Goal: Transaction & Acquisition: Book appointment/travel/reservation

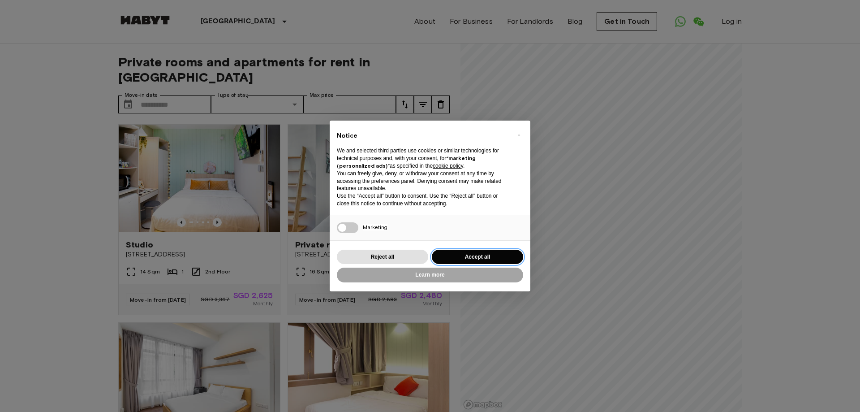
click at [460, 257] on button "Accept all" at bounding box center [477, 256] width 91 height 15
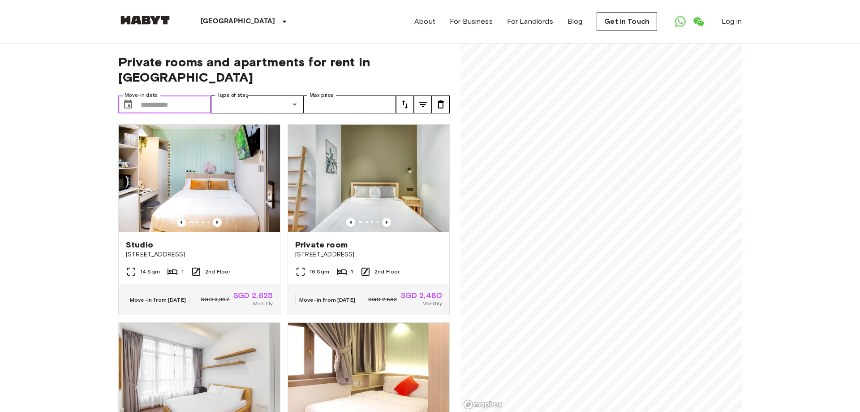
click at [171, 95] on input "Move-in date" at bounding box center [176, 104] width 70 height 18
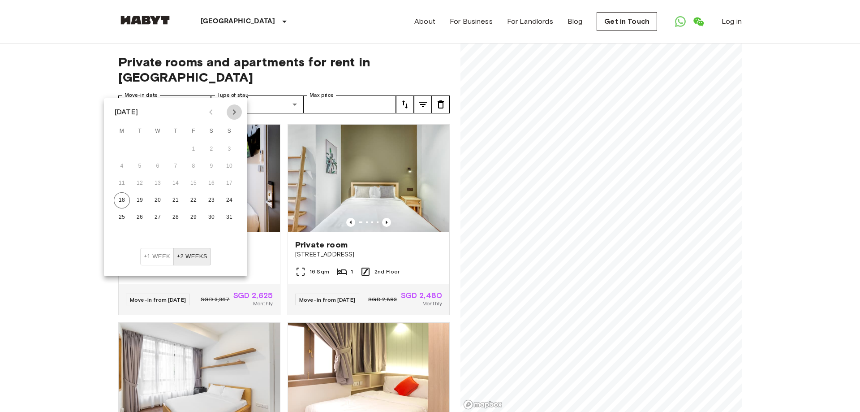
click at [235, 110] on icon "Next month" at bounding box center [234, 112] width 11 height 11
click at [121, 149] on button "1" at bounding box center [122, 149] width 16 height 16
type input "**********"
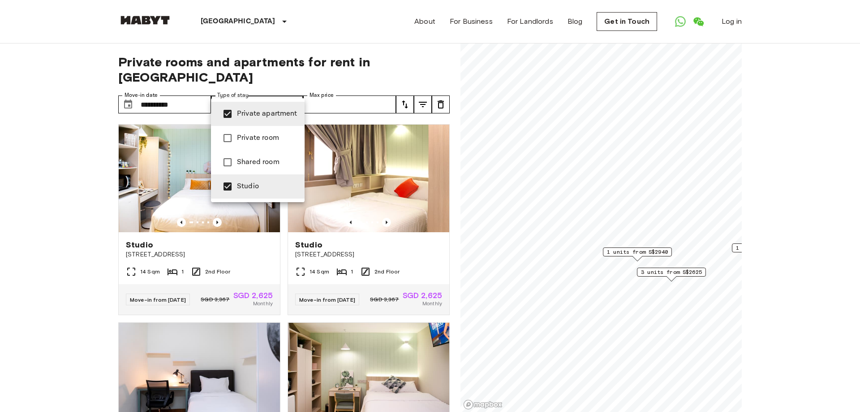
type input "**********"
click at [391, 88] on div at bounding box center [430, 206] width 860 height 412
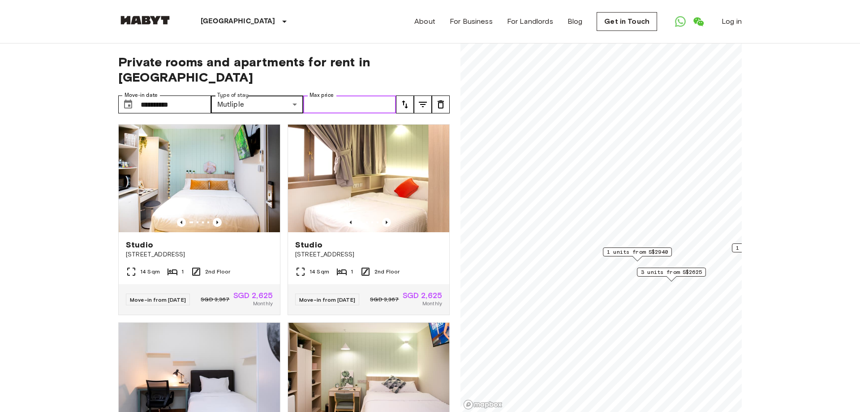
click at [370, 95] on input "Max price" at bounding box center [349, 104] width 93 height 18
type input "****"
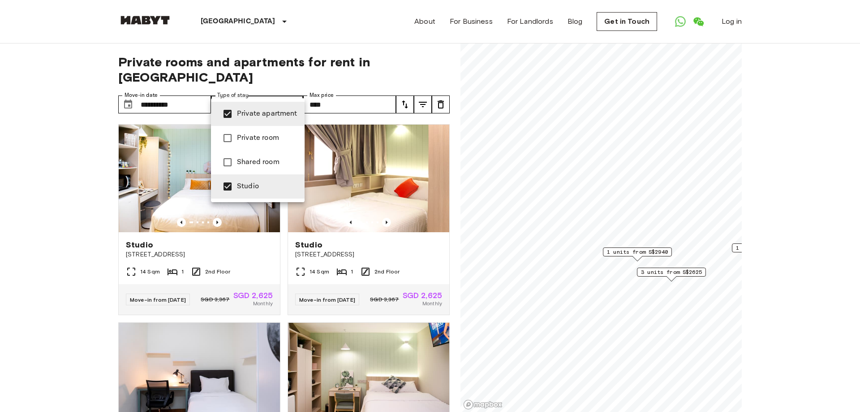
click at [439, 51] on div at bounding box center [430, 206] width 860 height 412
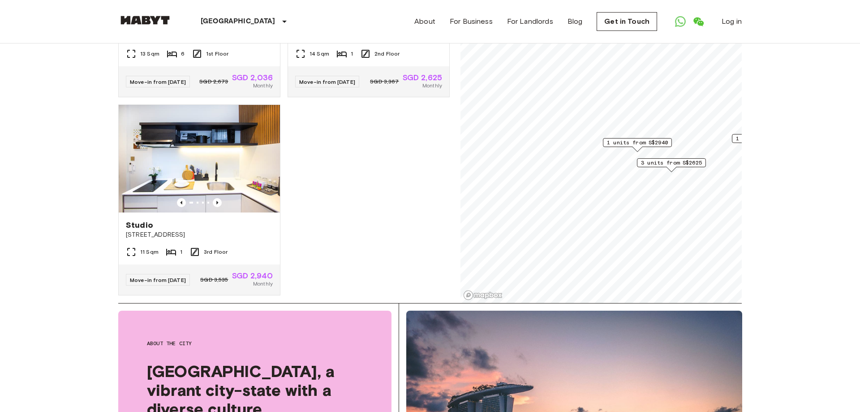
scroll to position [137, 0]
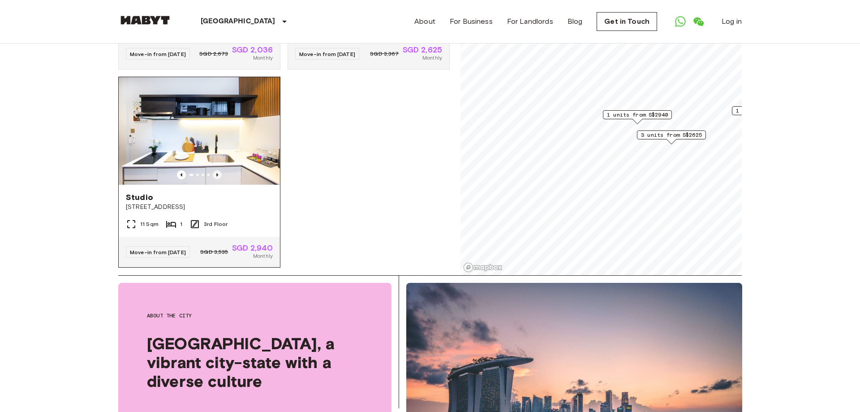
click at [220, 171] on icon "Previous image" at bounding box center [217, 174] width 9 height 9
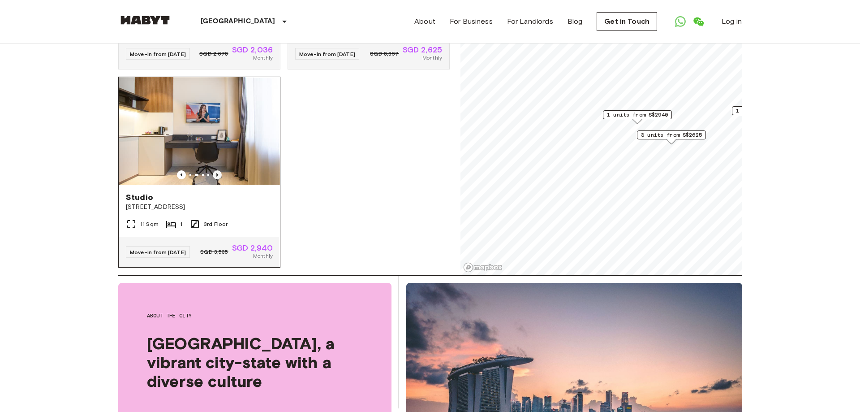
click at [220, 171] on icon "Previous image" at bounding box center [217, 174] width 9 height 9
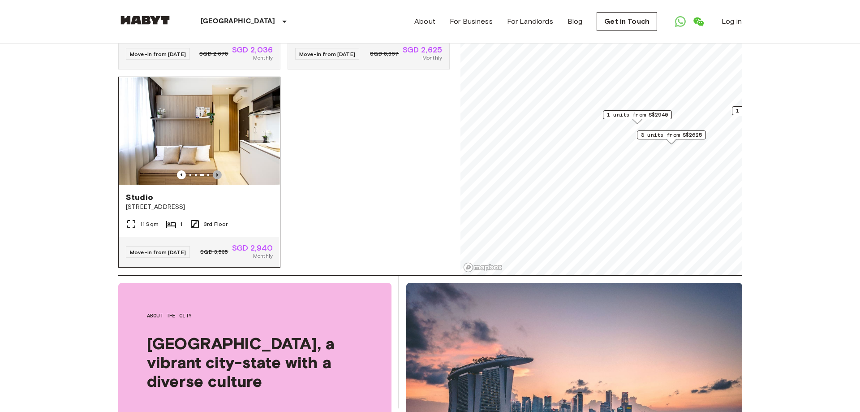
click at [219, 171] on icon "Previous image" at bounding box center [217, 174] width 9 height 9
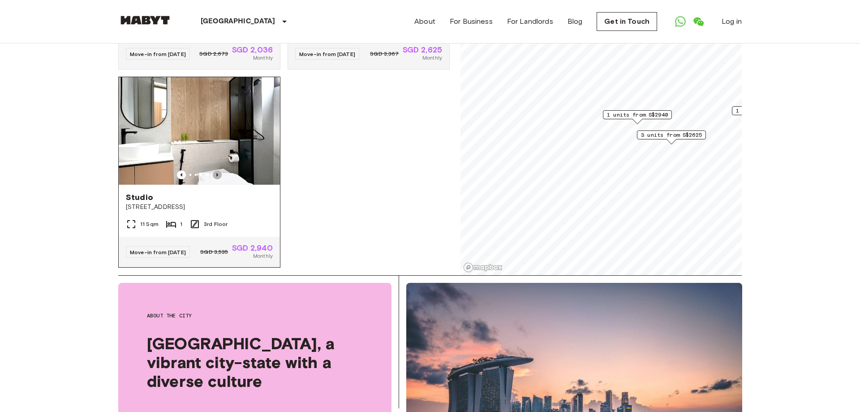
click at [219, 171] on icon "Previous image" at bounding box center [217, 174] width 9 height 9
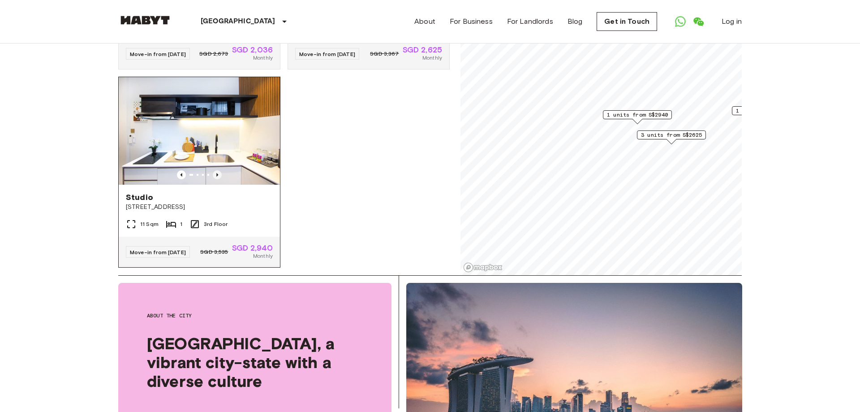
click at [219, 171] on icon "Previous image" at bounding box center [217, 174] width 9 height 9
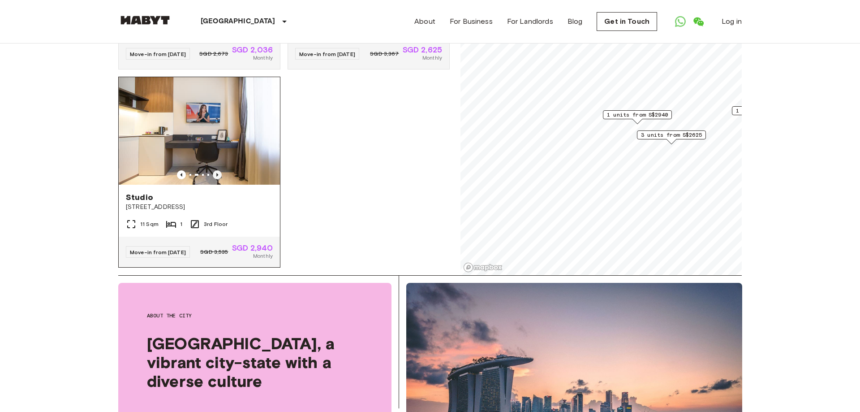
click at [219, 171] on icon "Previous image" at bounding box center [217, 174] width 9 height 9
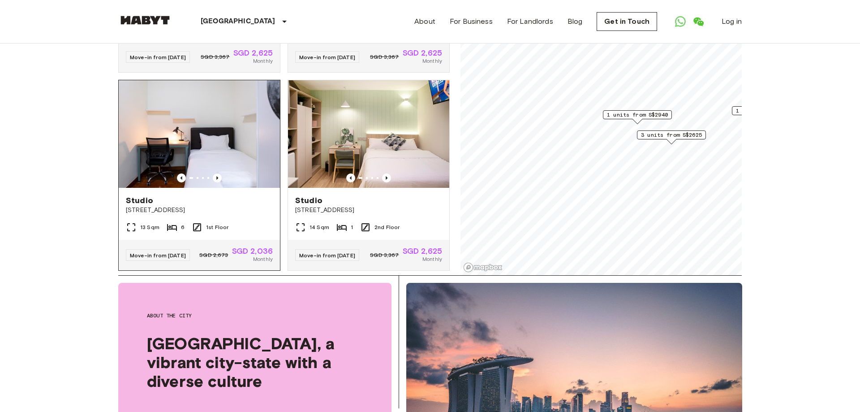
scroll to position [102, 0]
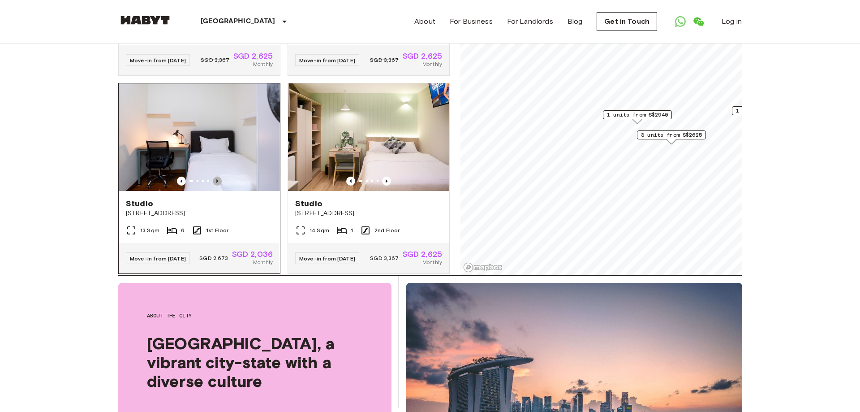
click at [217, 179] on icon "Previous image" at bounding box center [217, 181] width 2 height 4
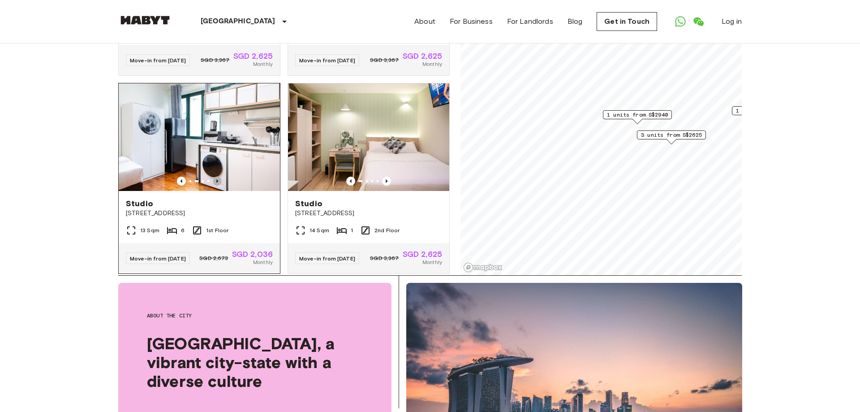
click at [217, 179] on icon "Previous image" at bounding box center [217, 181] width 2 height 4
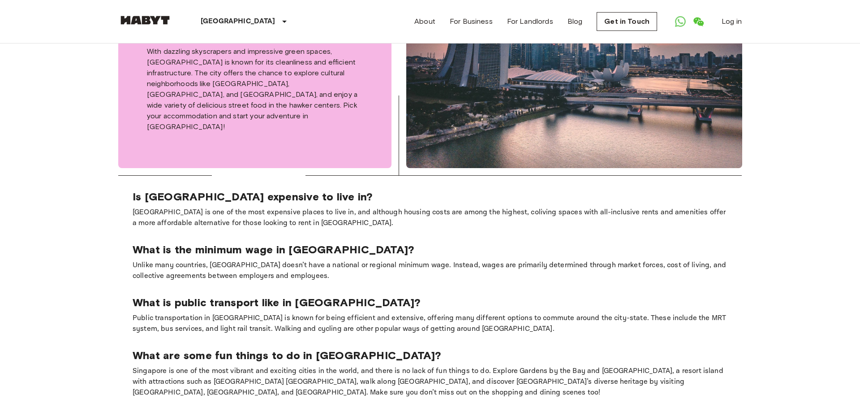
scroll to position [274, 0]
